Goal: Task Accomplishment & Management: Contribute content

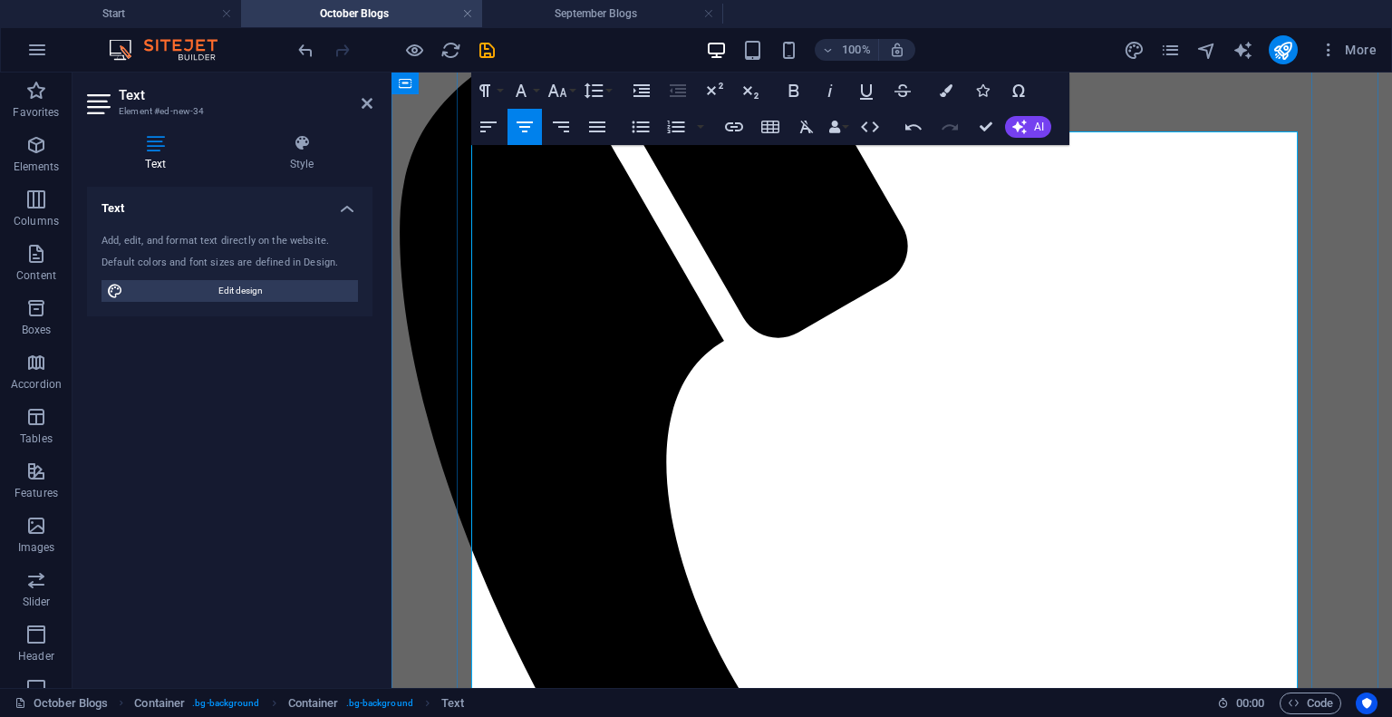
scroll to position [344, 0]
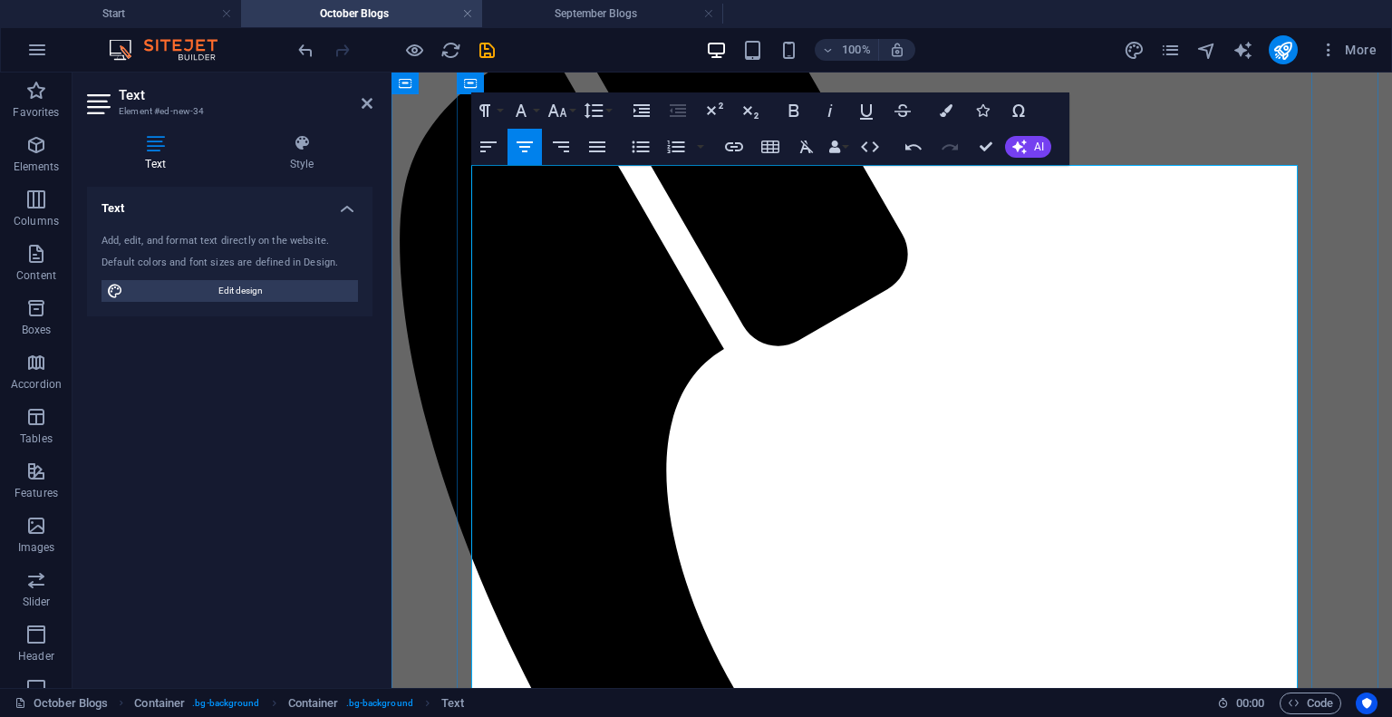
click at [562, 143] on icon "button" at bounding box center [561, 146] width 16 height 11
click at [483, 148] on icon "button" at bounding box center [489, 147] width 22 height 22
click at [491, 145] on icon "button" at bounding box center [489, 147] width 22 height 22
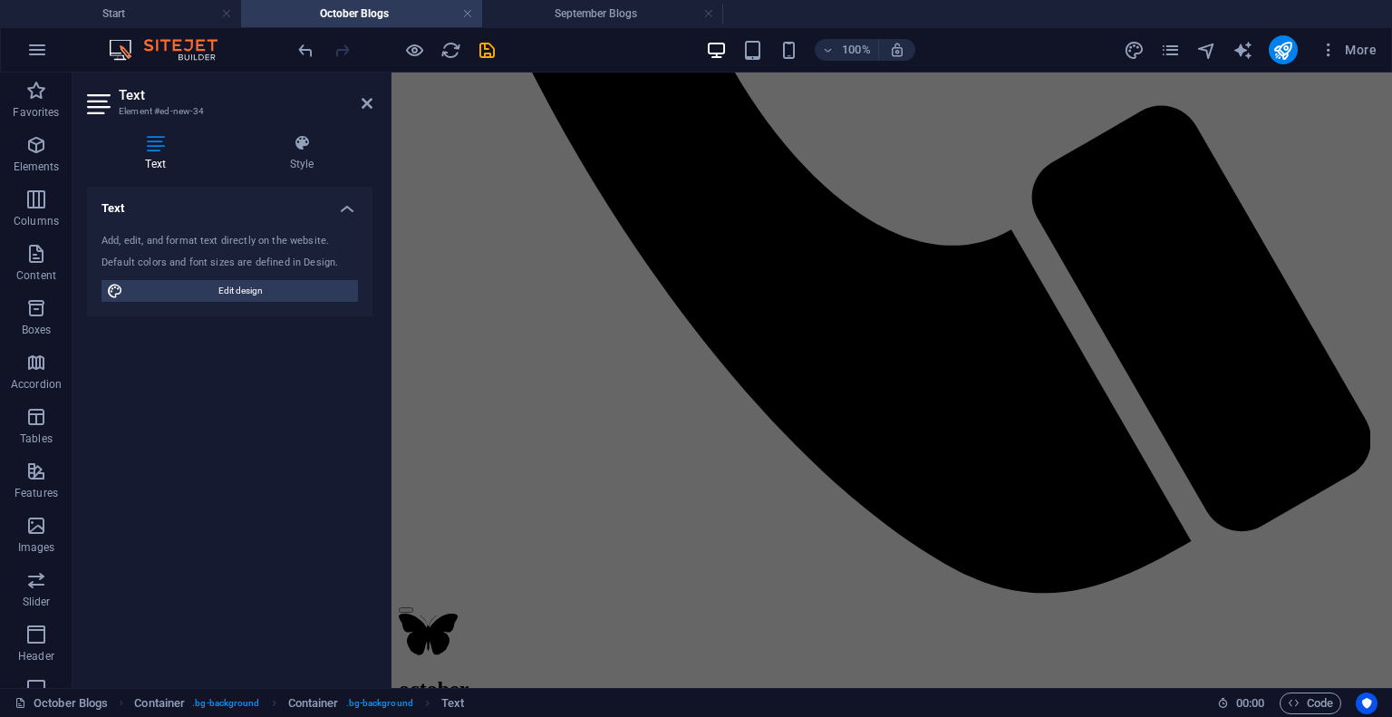
scroll to position [1469, 0]
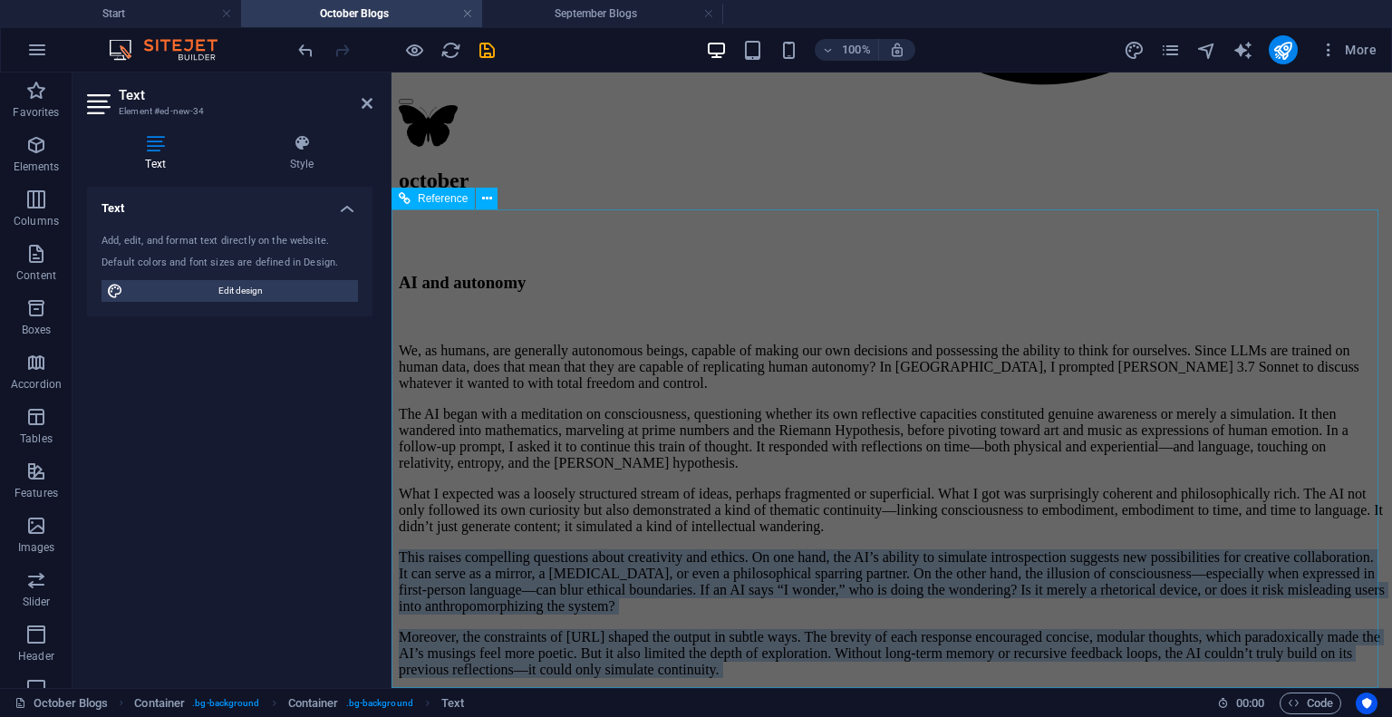
drag, startPoint x: 477, startPoint y: 459, endPoint x: 833, endPoint y: 538, distance: 364.9
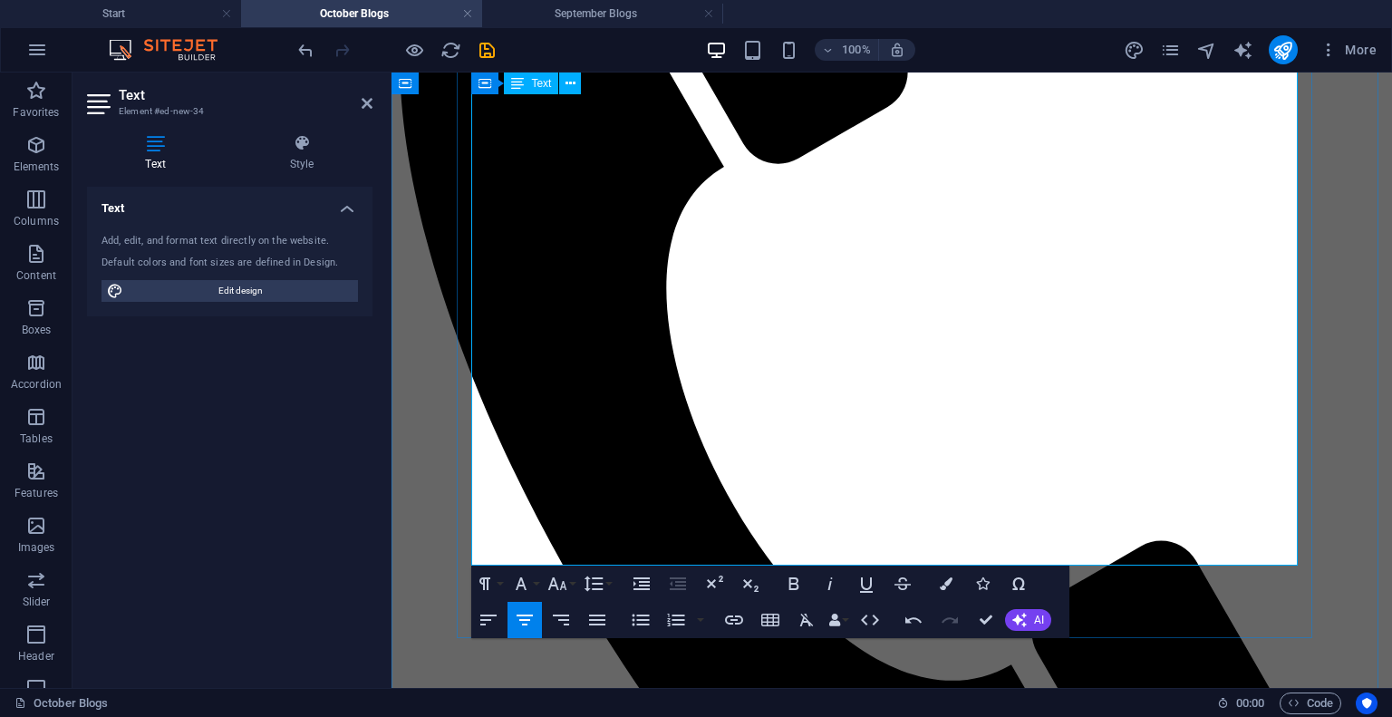
scroll to position [606, 0]
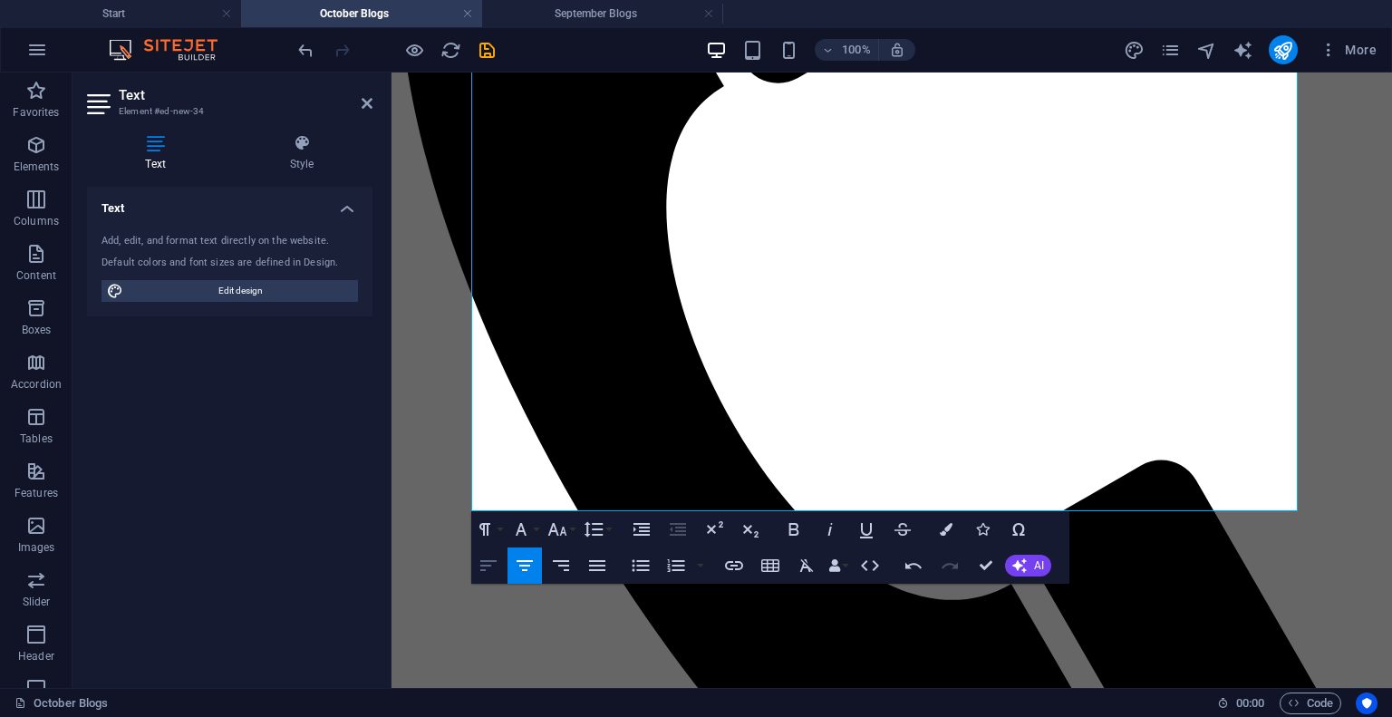
click at [487, 569] on icon "button" at bounding box center [489, 566] width 22 height 22
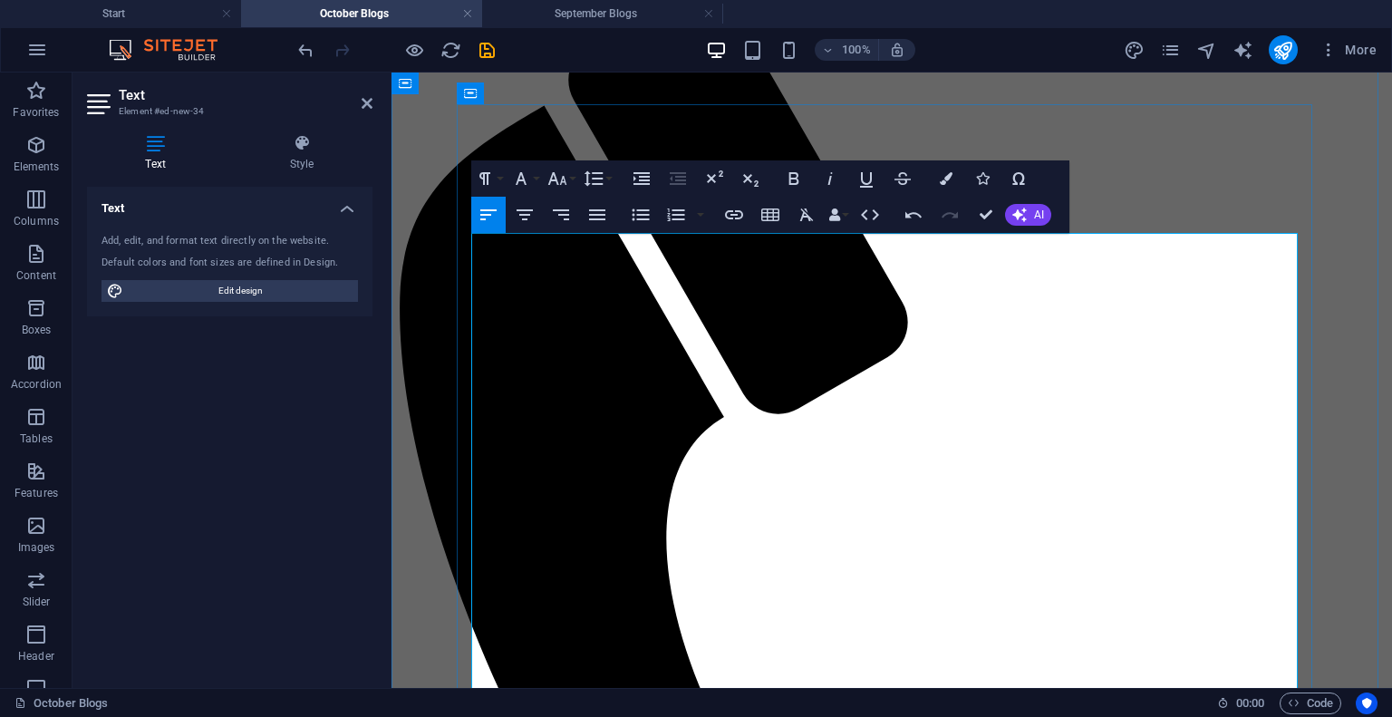
scroll to position [276, 0]
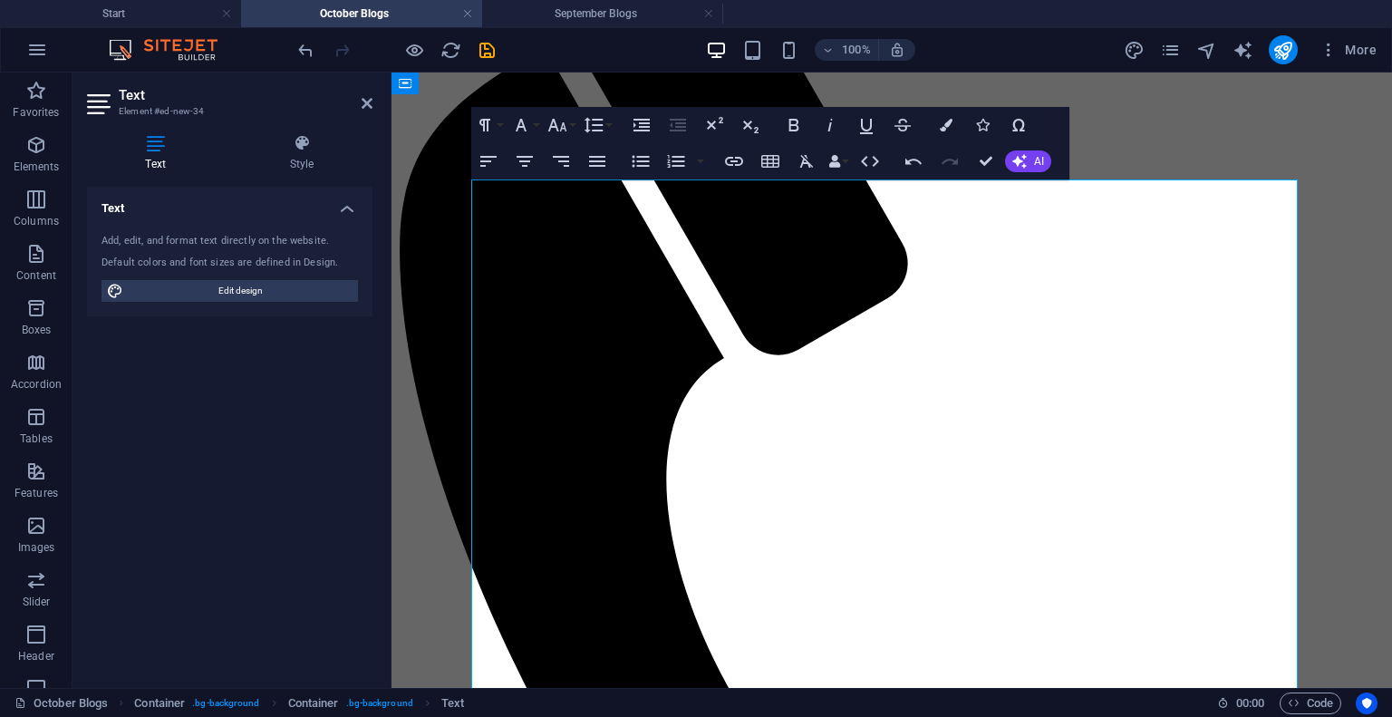
scroll to position [335, 0]
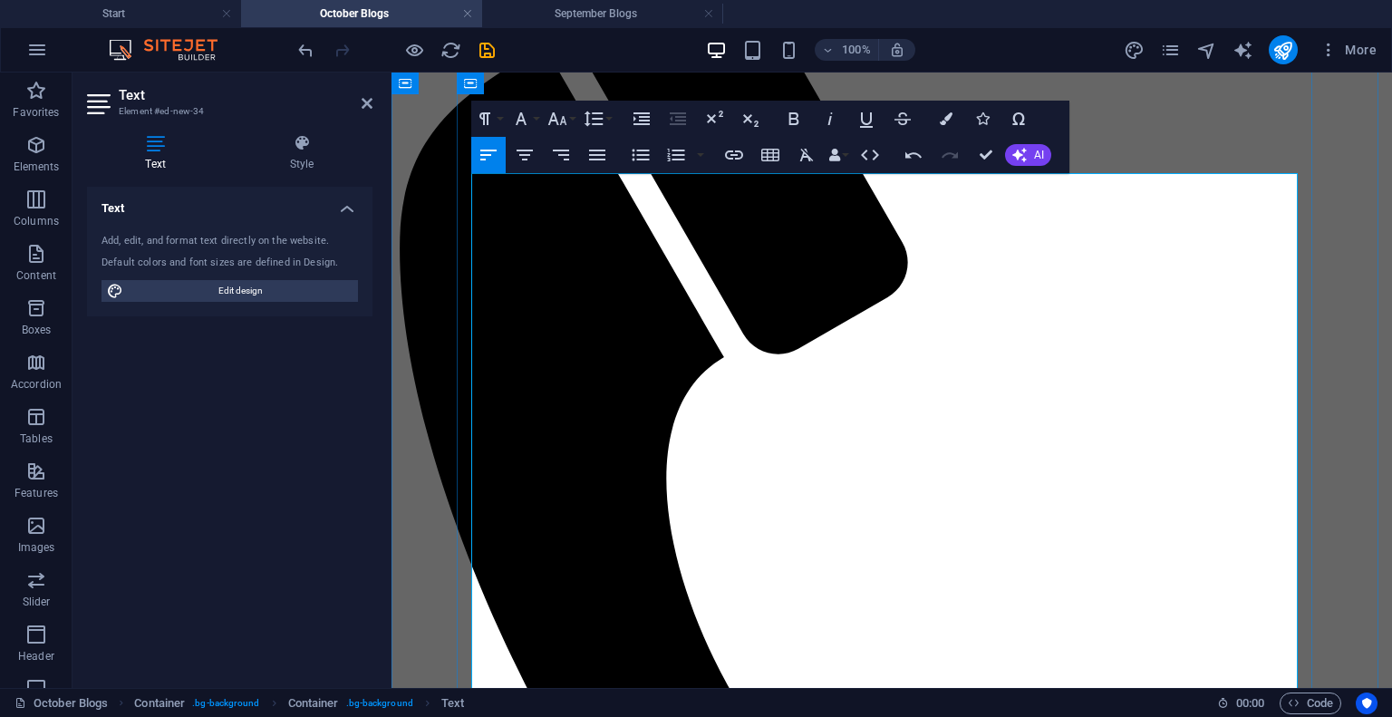
drag, startPoint x: 1137, startPoint y: 362, endPoint x: 471, endPoint y: 275, distance: 671.0
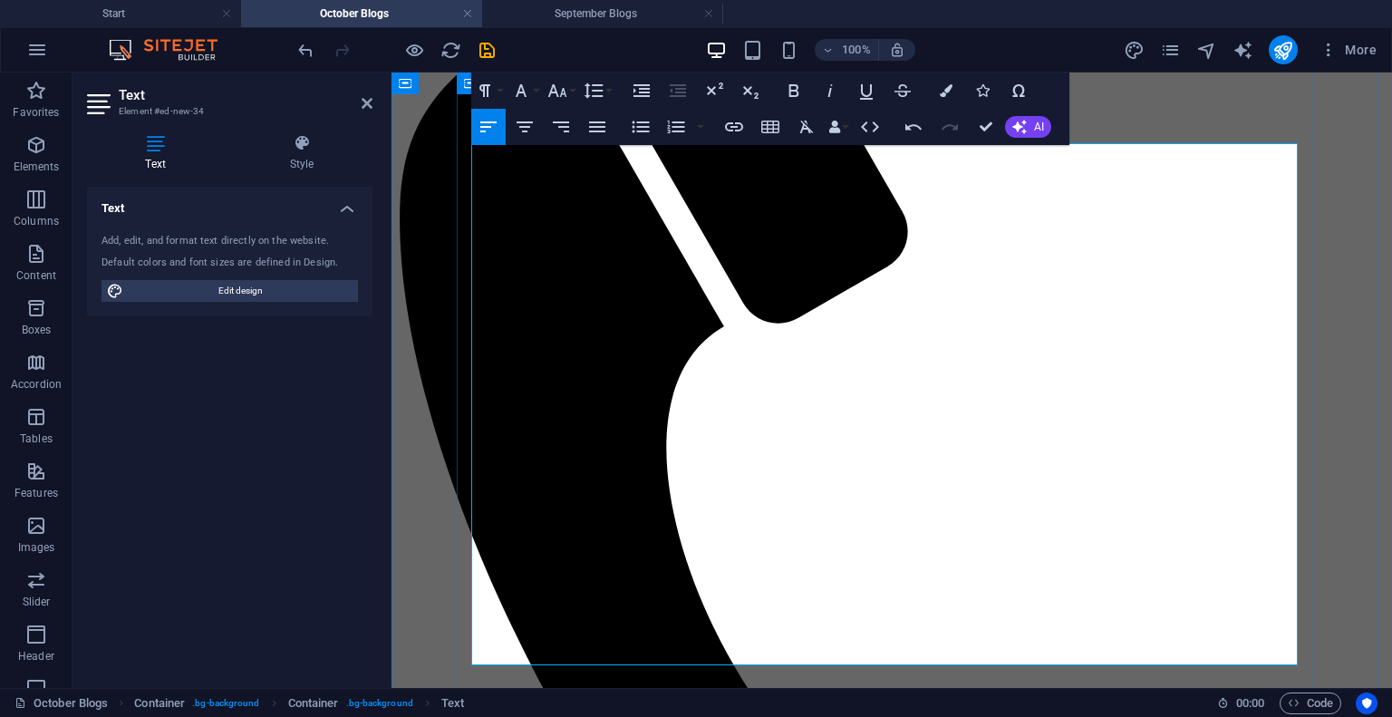
scroll to position [365, 0]
drag, startPoint x: 595, startPoint y: 634, endPoint x: 468, endPoint y: 267, distance: 388.5
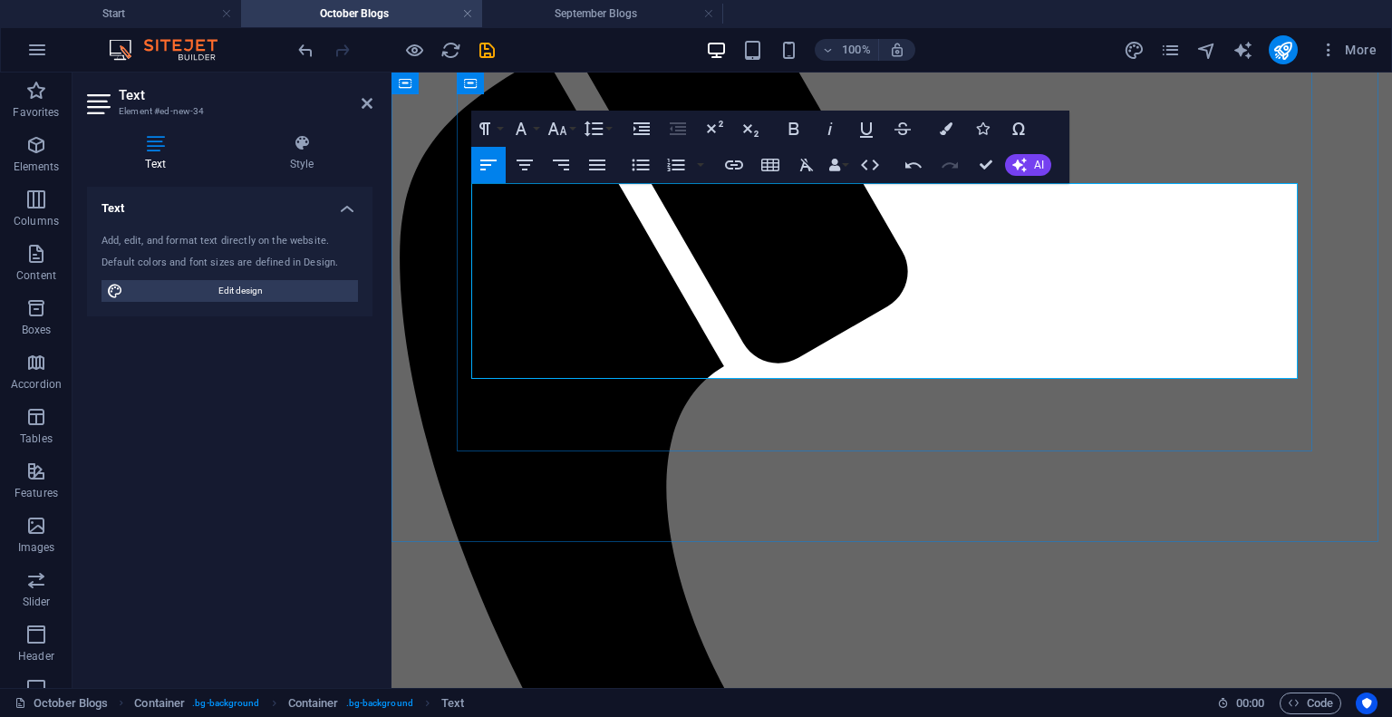
scroll to position [330, 0]
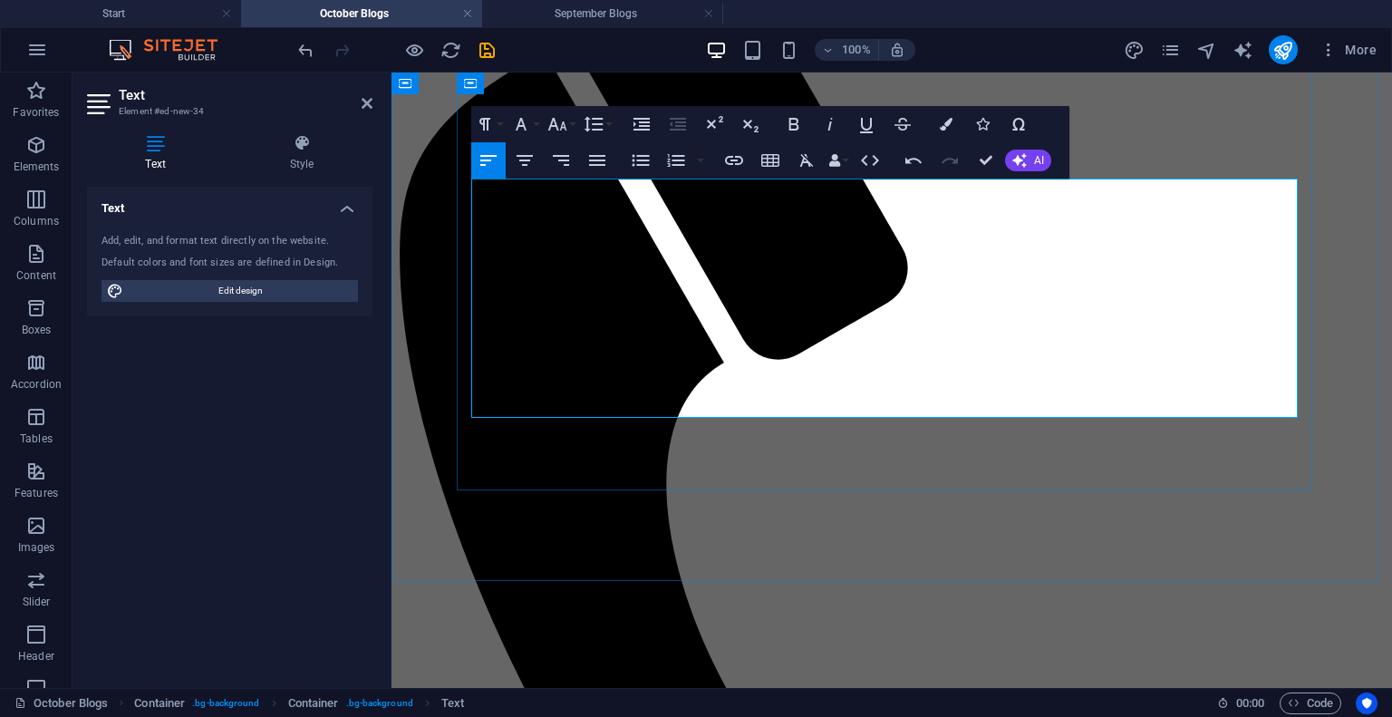
drag, startPoint x: 1149, startPoint y: 297, endPoint x: 1153, endPoint y: 337, distance: 40.1
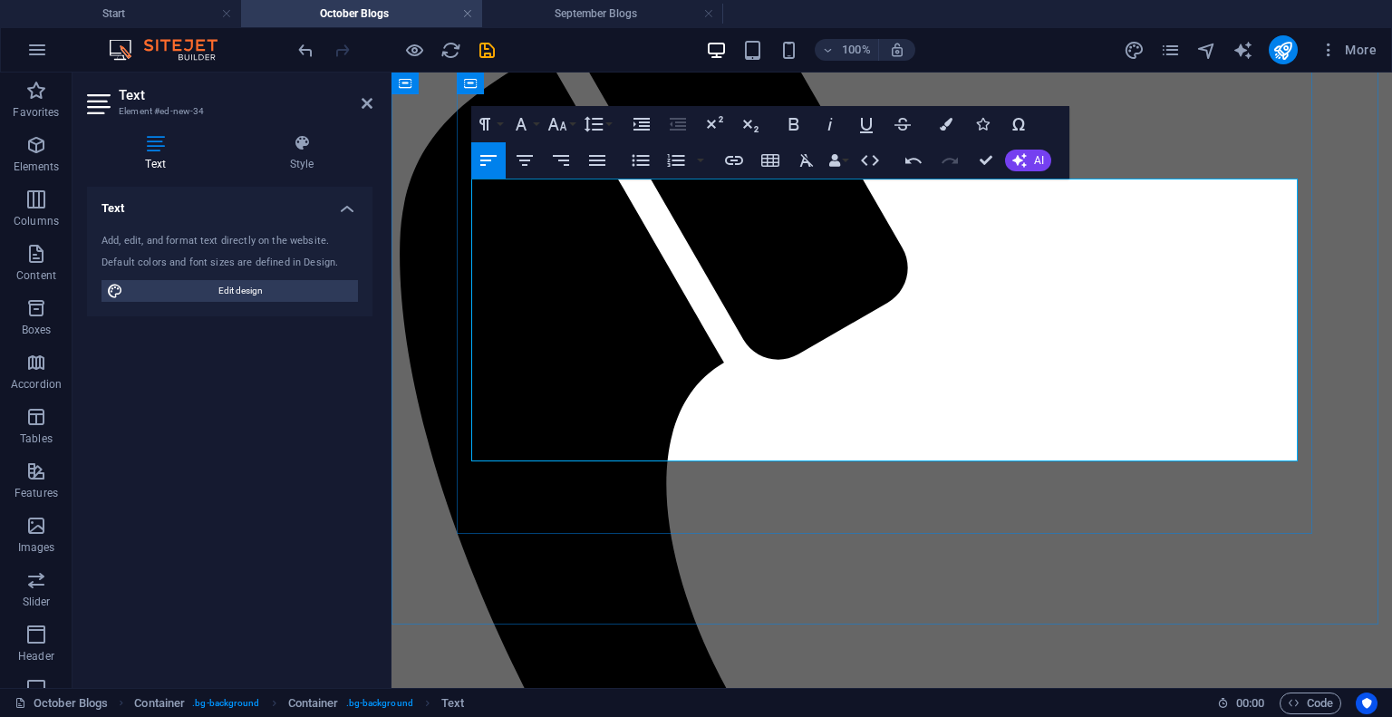
drag, startPoint x: 492, startPoint y: 195, endPoint x: 985, endPoint y: 424, distance: 543.9
copy div "We, as humans, are generally autonomous beings, capable of making our own decis…"
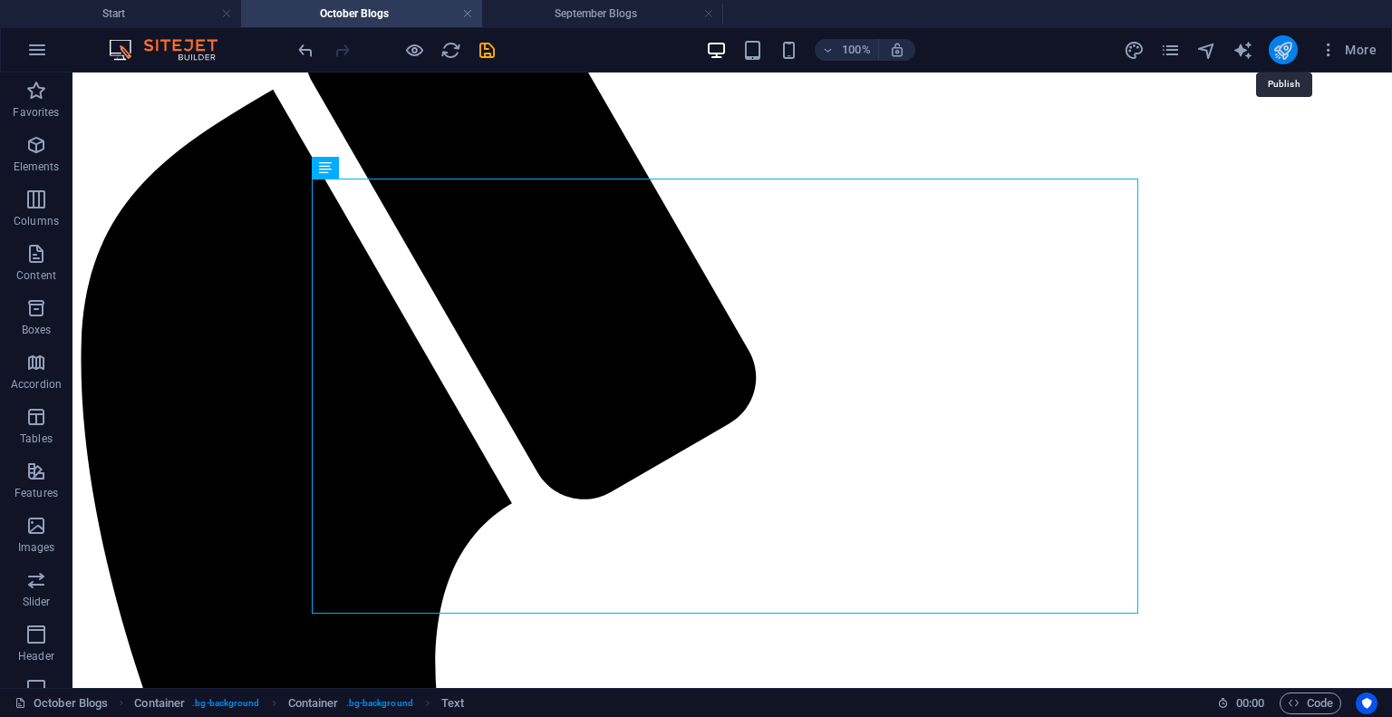
click at [1282, 42] on icon "publish" at bounding box center [1283, 50] width 21 height 21
